Goal: Find specific page/section: Find specific page/section

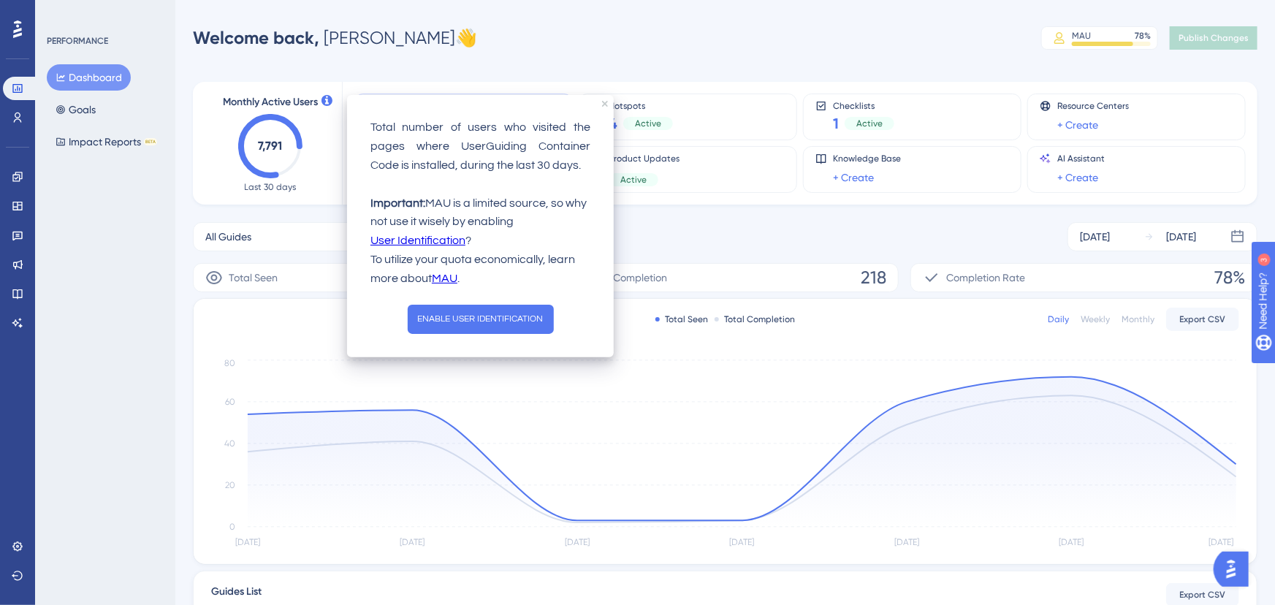
click at [422, 235] on link "User Identification" at bounding box center [417, 241] width 95 height 19
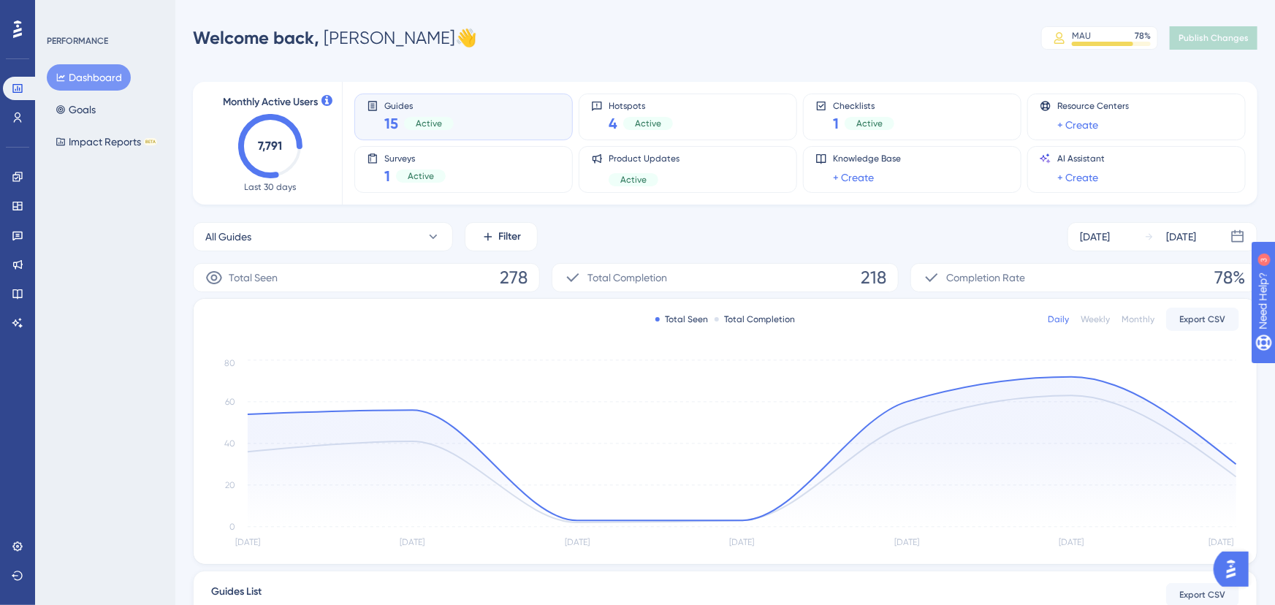
click at [276, 181] on span "Last 30 days" at bounding box center [271, 187] width 52 height 12
click at [277, 181] on span "Last 30 days" at bounding box center [271, 187] width 52 height 12
click at [271, 146] on text "7,791" at bounding box center [271, 146] width 24 height 14
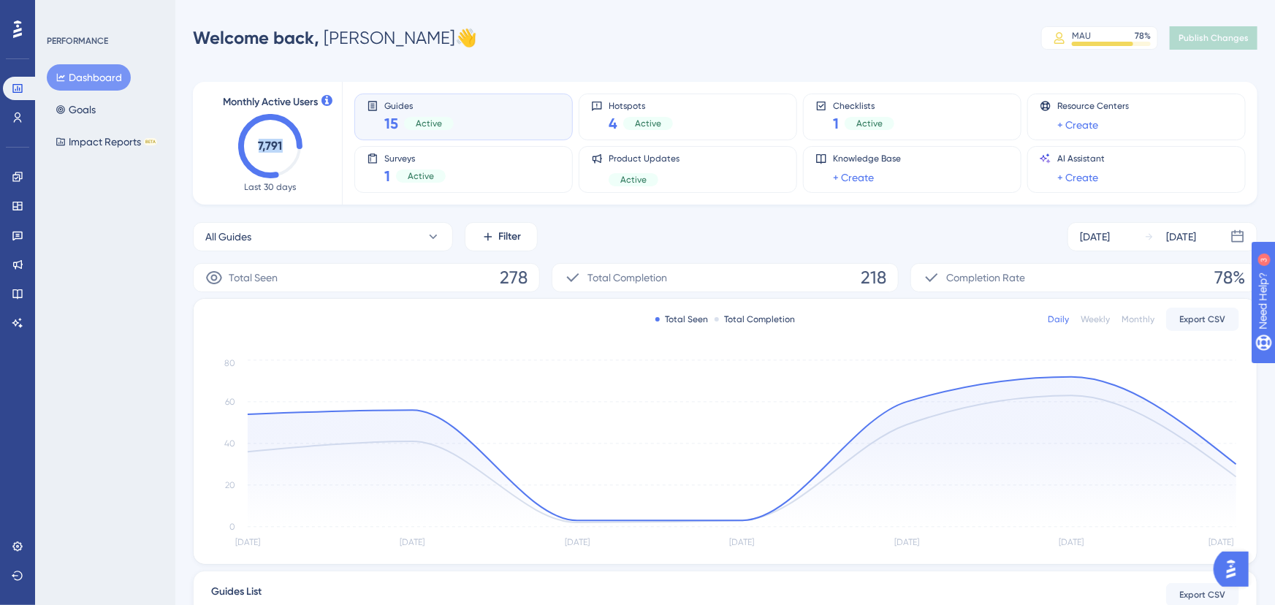
click at [271, 146] on text "7,791" at bounding box center [271, 146] width 24 height 14
click at [259, 141] on text "7,791" at bounding box center [271, 146] width 24 height 14
click at [261, 141] on text "7,791" at bounding box center [271, 146] width 24 height 14
click at [268, 145] on text "7,791" at bounding box center [271, 146] width 24 height 14
click at [266, 150] on text "7,791" at bounding box center [271, 146] width 24 height 14
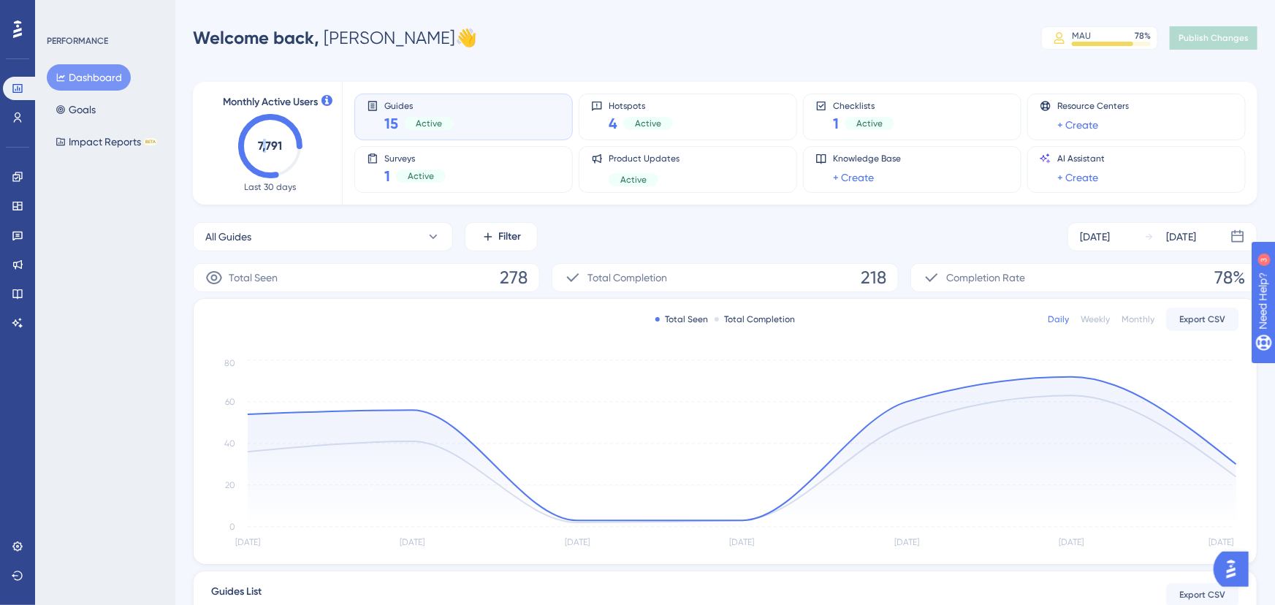
drag, startPoint x: 264, startPoint y: 147, endPoint x: 279, endPoint y: 158, distance: 18.9
click at [264, 148] on text "7,791" at bounding box center [271, 146] width 24 height 14
